Goal: Transaction & Acquisition: Purchase product/service

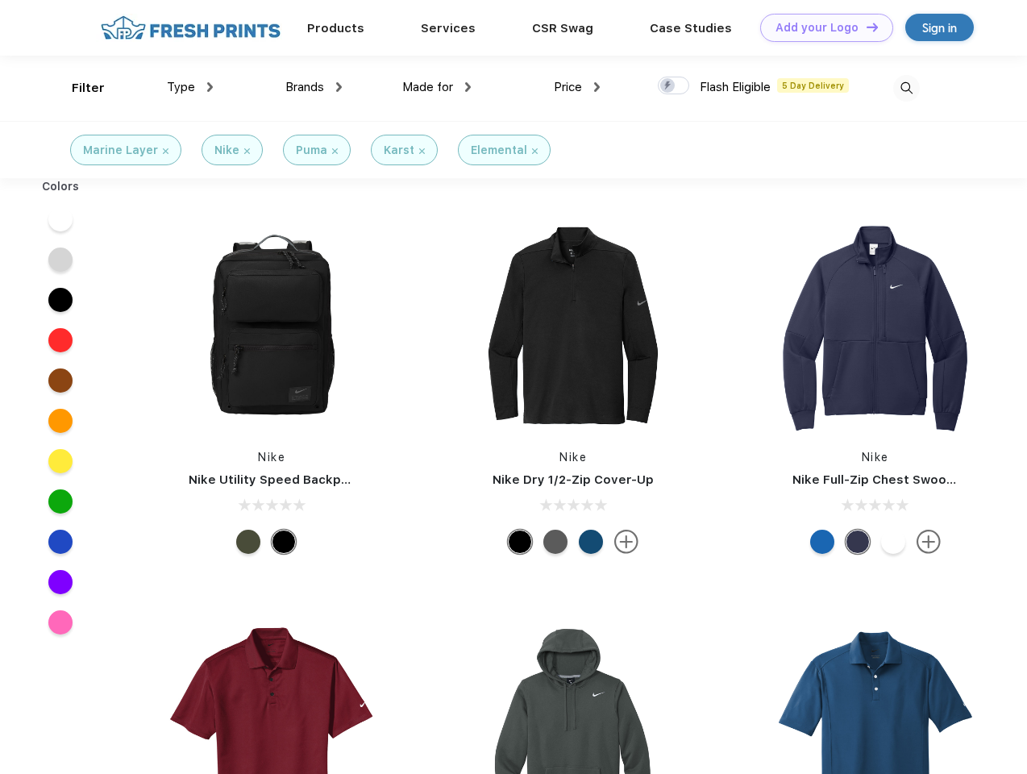
click at [820, 27] on link "Add your Logo Design Tool" at bounding box center [826, 28] width 133 height 28
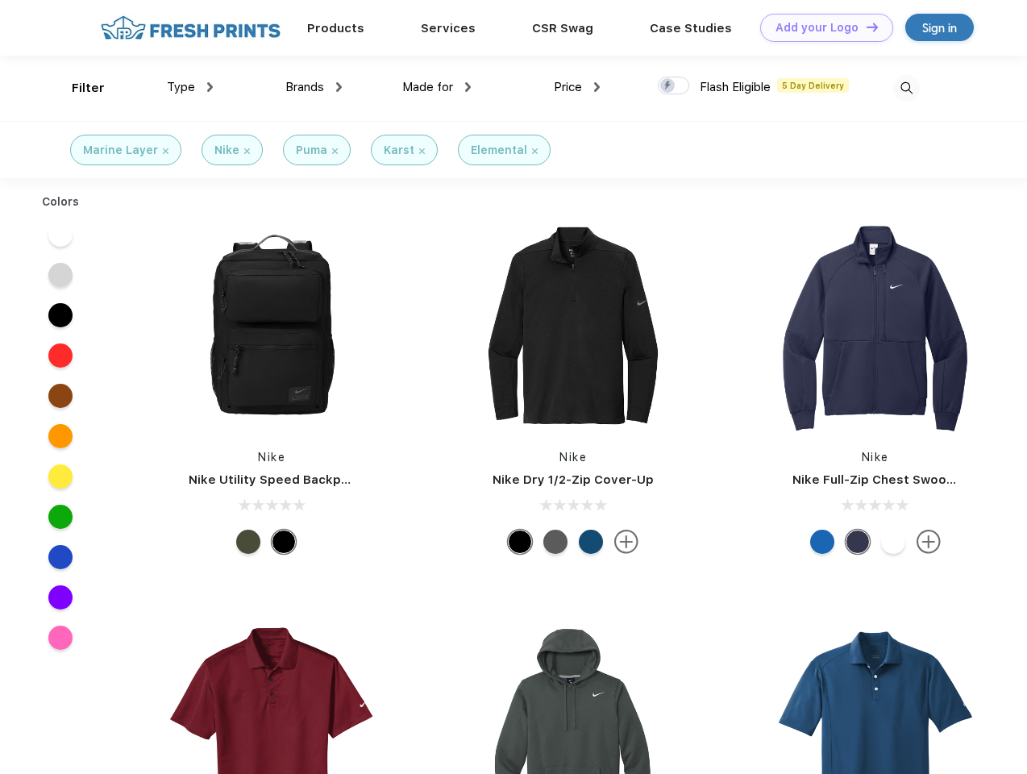
click at [0, 0] on div "Design Tool" at bounding box center [0, 0] width 0 height 0
click at [865, 27] on link "Add your Logo Design Tool" at bounding box center [826, 28] width 133 height 28
click at [77, 88] on div "Filter" at bounding box center [88, 88] width 33 height 19
click at [190, 87] on span "Type" at bounding box center [181, 87] width 28 height 15
click at [314, 87] on span "Brands" at bounding box center [304, 87] width 39 height 15
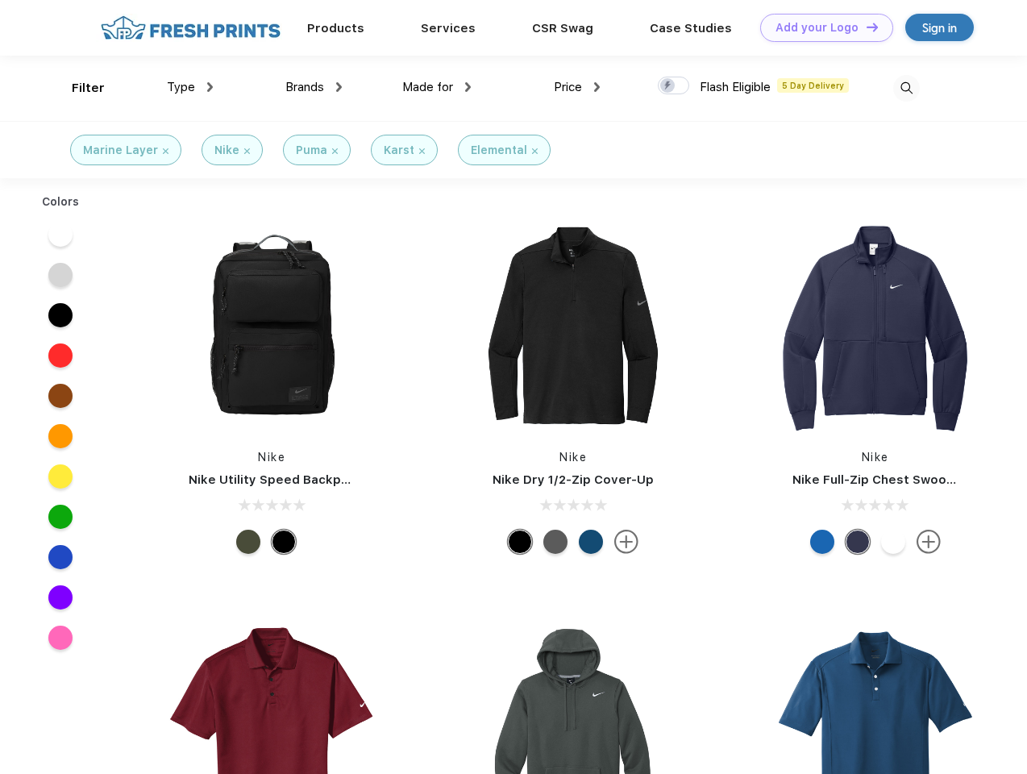
click at [437, 87] on span "Made for" at bounding box center [427, 87] width 51 height 15
click at [577, 87] on span "Price" at bounding box center [568, 87] width 28 height 15
click at [674, 86] on div at bounding box center [673, 86] width 31 height 18
click at [668, 86] on input "checkbox" at bounding box center [663, 81] width 10 height 10
click at [906, 88] on img at bounding box center [906, 88] width 27 height 27
